Goal: Information Seeking & Learning: Check status

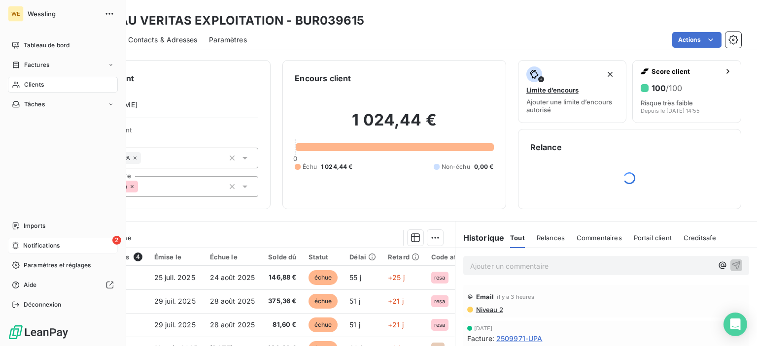
click at [32, 251] on div "2 Notifications" at bounding box center [63, 246] width 110 height 16
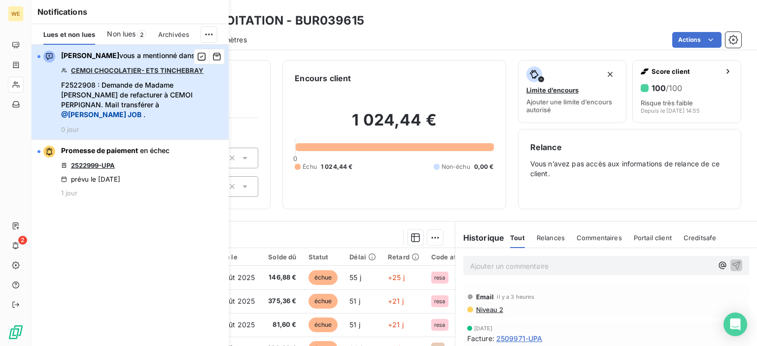
click at [134, 86] on span "F2522908 : Demande de Madame [PERSON_NAME] de refacturer à CEMOI PERPIGNAN. Mai…" at bounding box center [142, 99] width 162 height 39
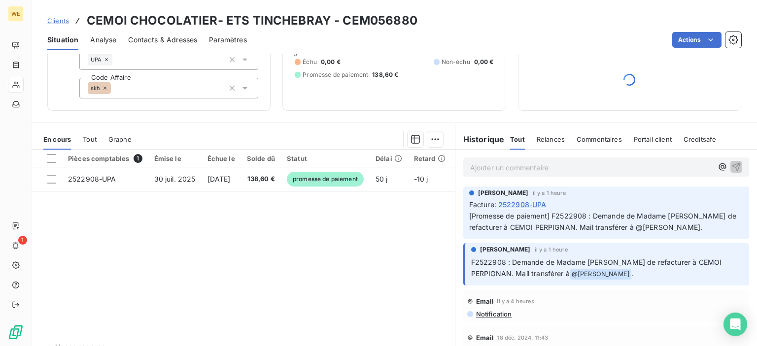
click at [513, 163] on p "Ajouter un commentaire ﻿" at bounding box center [591, 168] width 242 height 12
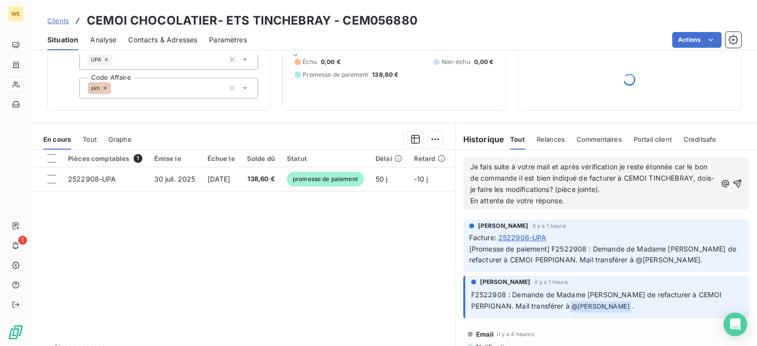
click at [470, 165] on span "Je fais suite à votre mail et après vérification je reste étonnée car le bon de…" at bounding box center [592, 178] width 244 height 31
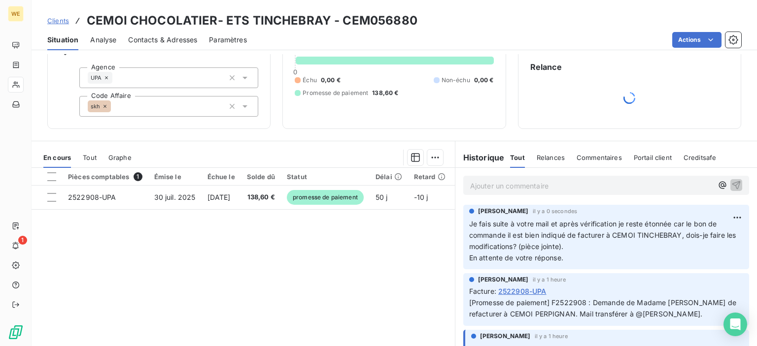
scroll to position [79, 0]
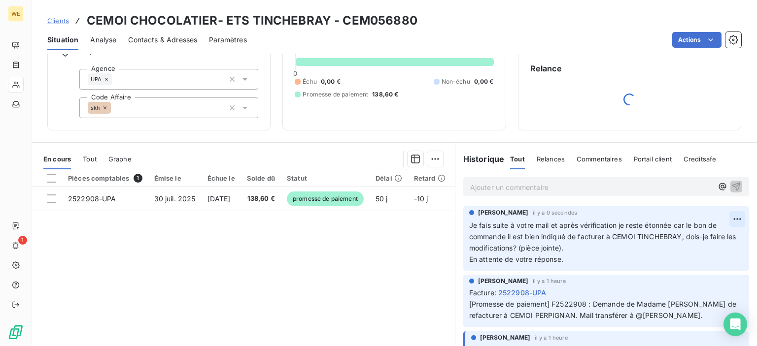
click at [722, 220] on html "WE 1 Clients CEMOI CHOCOLATIER- ETS TINCHEBRAY - CEM056880 Situation Analyse Co…" at bounding box center [378, 173] width 757 height 346
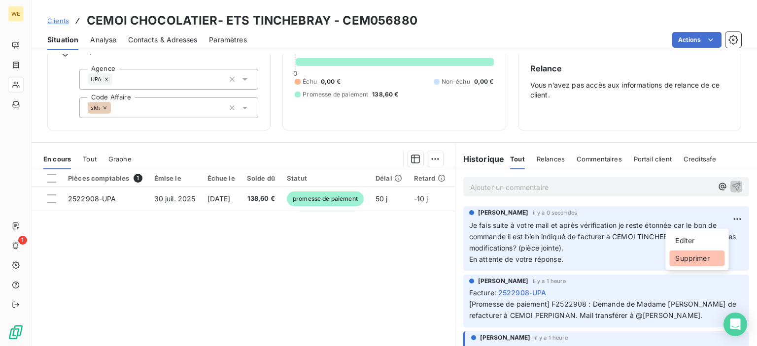
click at [700, 258] on div "Supprimer" at bounding box center [696, 259] width 55 height 16
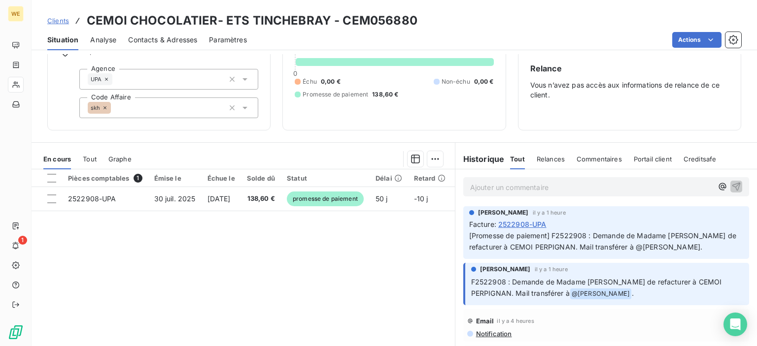
click at [518, 189] on p "Ajouter un commentaire ﻿" at bounding box center [591, 187] width 242 height 12
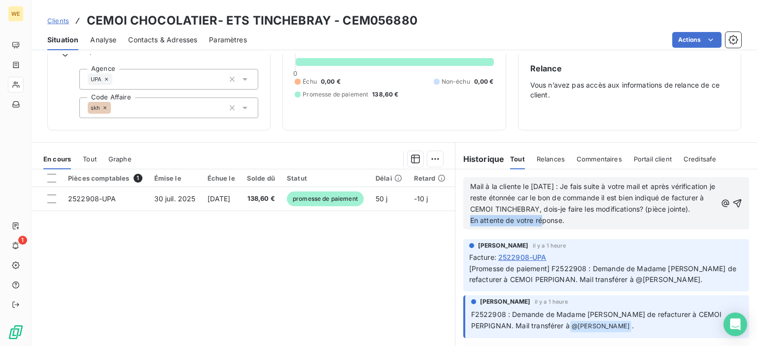
drag, startPoint x: 577, startPoint y: 232, endPoint x: 457, endPoint y: 237, distance: 120.8
click at [457, 237] on div "Mail à la cliente le [DATE] : Je fais suite à votre mail et après vérification …" at bounding box center [606, 203] width 302 height 68
click at [575, 226] on p "En attente de votre réponse." at bounding box center [593, 220] width 246 height 11
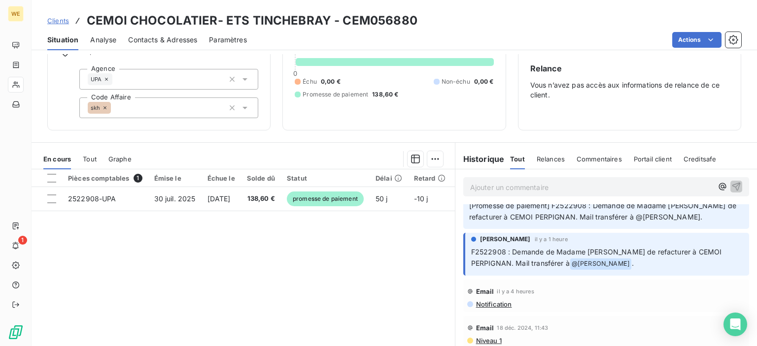
scroll to position [0, 0]
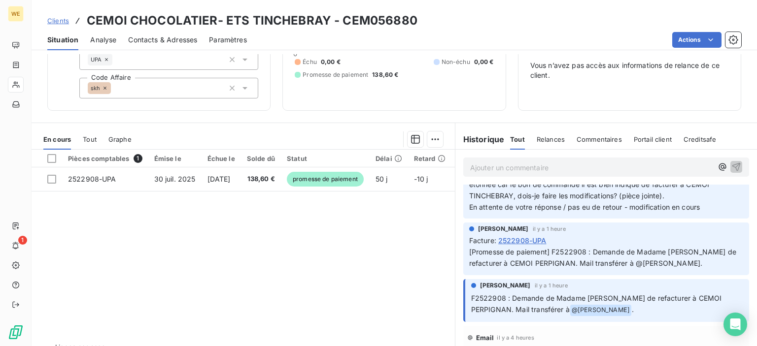
scroll to position [49, 0]
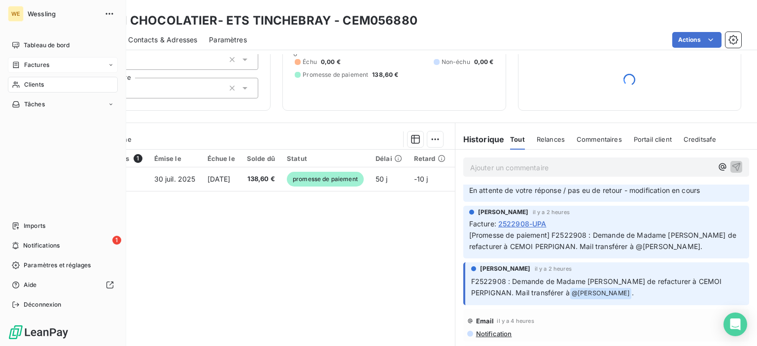
click at [44, 65] on span "Factures" at bounding box center [36, 65] width 25 height 9
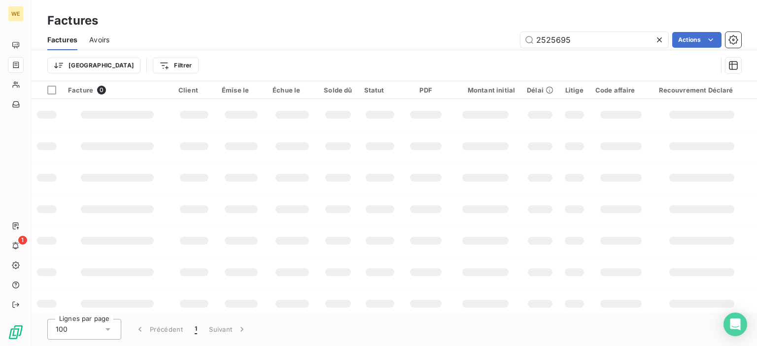
drag, startPoint x: 573, startPoint y: 43, endPoint x: 487, endPoint y: 36, distance: 85.5
click at [494, 36] on div "2525695 Actions" at bounding box center [431, 40] width 620 height 16
type input "2526654"
